Goal: Task Accomplishment & Management: Use online tool/utility

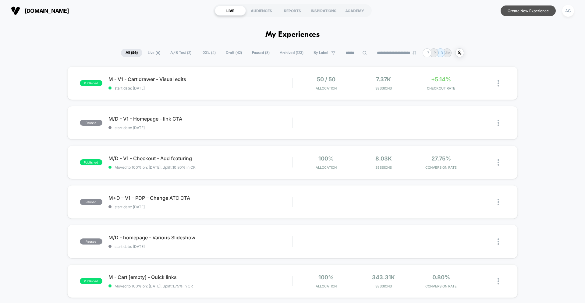
click at [517, 13] on button "Create New Experience" at bounding box center [528, 10] width 55 height 11
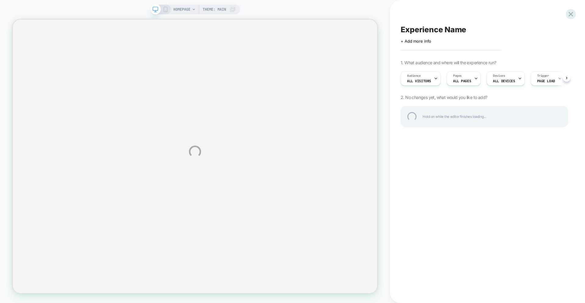
click at [426, 83] on div "HOMEPAGE Theme: MAIN Experience Name Click to edit experience details + Add mor…" at bounding box center [292, 151] width 585 height 303
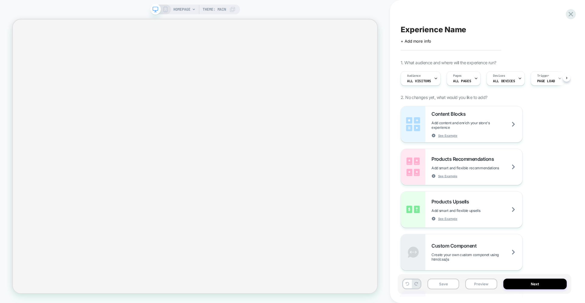
scroll to position [0, 0]
click at [427, 81] on span "All Visitors" at bounding box center [419, 81] width 24 height 4
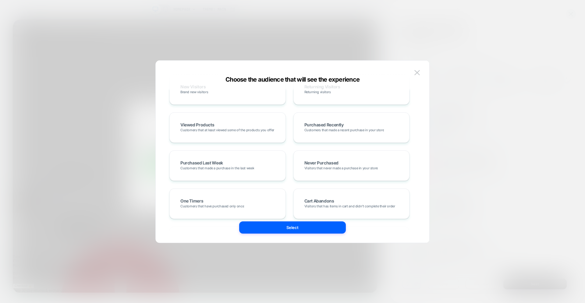
scroll to position [0, 0]
click at [0, 0] on img at bounding box center [0, 0] width 0 height 0
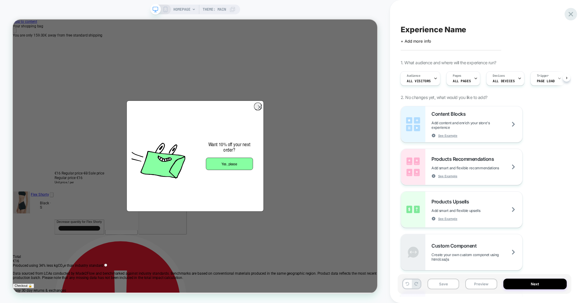
click at [572, 16] on icon at bounding box center [571, 14] width 5 height 5
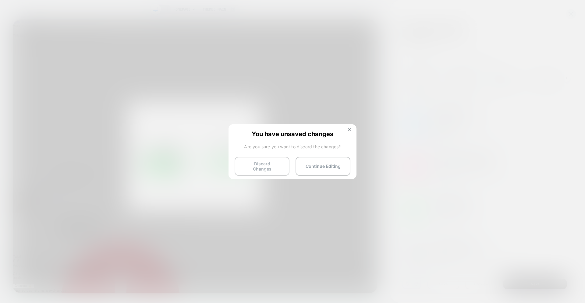
scroll to position [0, 973]
click at [272, 168] on button "Discard Changes" at bounding box center [262, 166] width 55 height 19
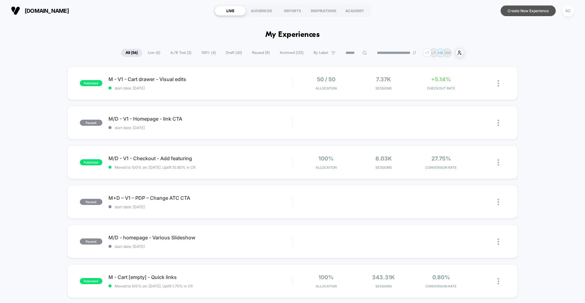
click at [529, 8] on button "Create New Experience" at bounding box center [528, 10] width 55 height 11
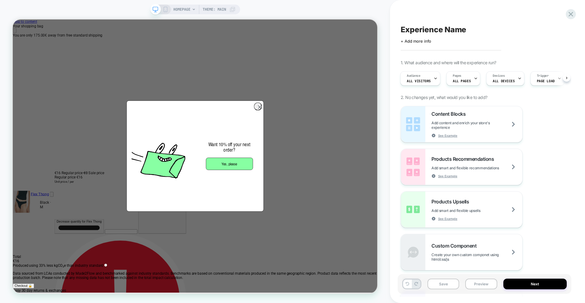
scroll to position [0, 486]
click at [15, 36] on icon "Close" at bounding box center [15, 36] width 0 height 0
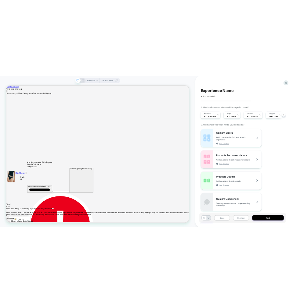
scroll to position [0, 973]
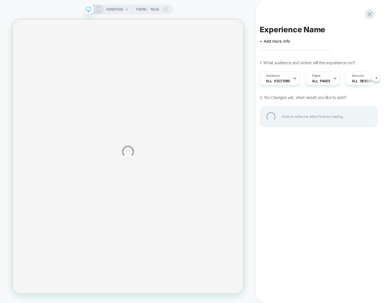
click at [278, 77] on div "HOMEPAGE Theme: MAIN Experience Name Click to edit experience details + Add mor…" at bounding box center [192, 151] width 384 height 303
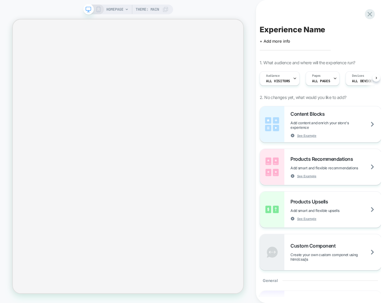
scroll to position [0, 0]
click at [287, 82] on span "All Visitors" at bounding box center [278, 81] width 24 height 4
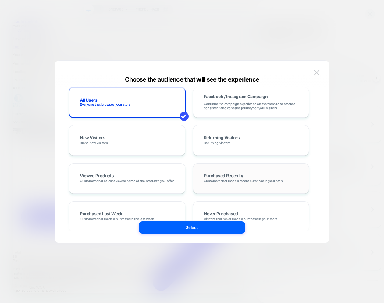
scroll to position [49, 0]
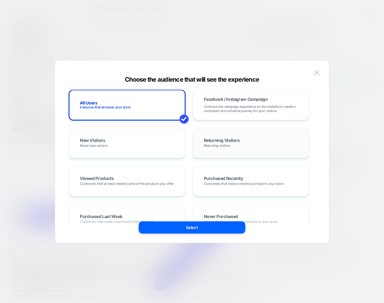
click at [220, 142] on span "Returning Visitors" at bounding box center [222, 140] width 36 height 5
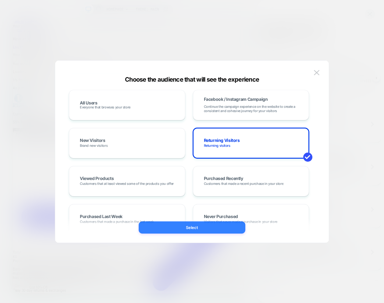
drag, startPoint x: 201, startPoint y: 229, endPoint x: 260, endPoint y: 278, distance: 75.7
click at [201, 229] on button "Select" at bounding box center [192, 228] width 107 height 12
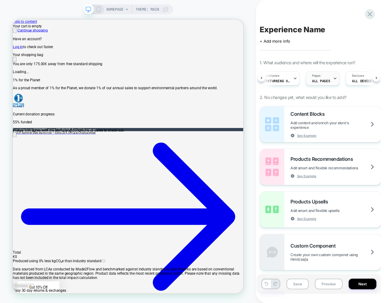
scroll to position [0, 66]
click at [0, 0] on span "Page Load" at bounding box center [0, 0] width 0 height 0
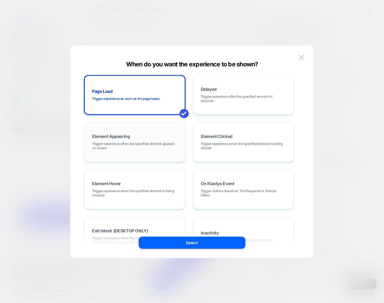
scroll to position [76, 0]
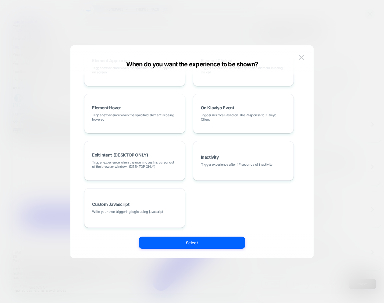
click at [292, 47] on div "When do you want the experience to be shown? Page Load Trigger experience as so…" at bounding box center [192, 151] width 244 height 213
click at [0, 0] on img at bounding box center [0, 0] width 0 height 0
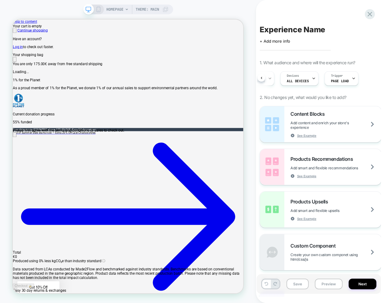
scroll to position [0, 0]
